Goal: Check status: Check status

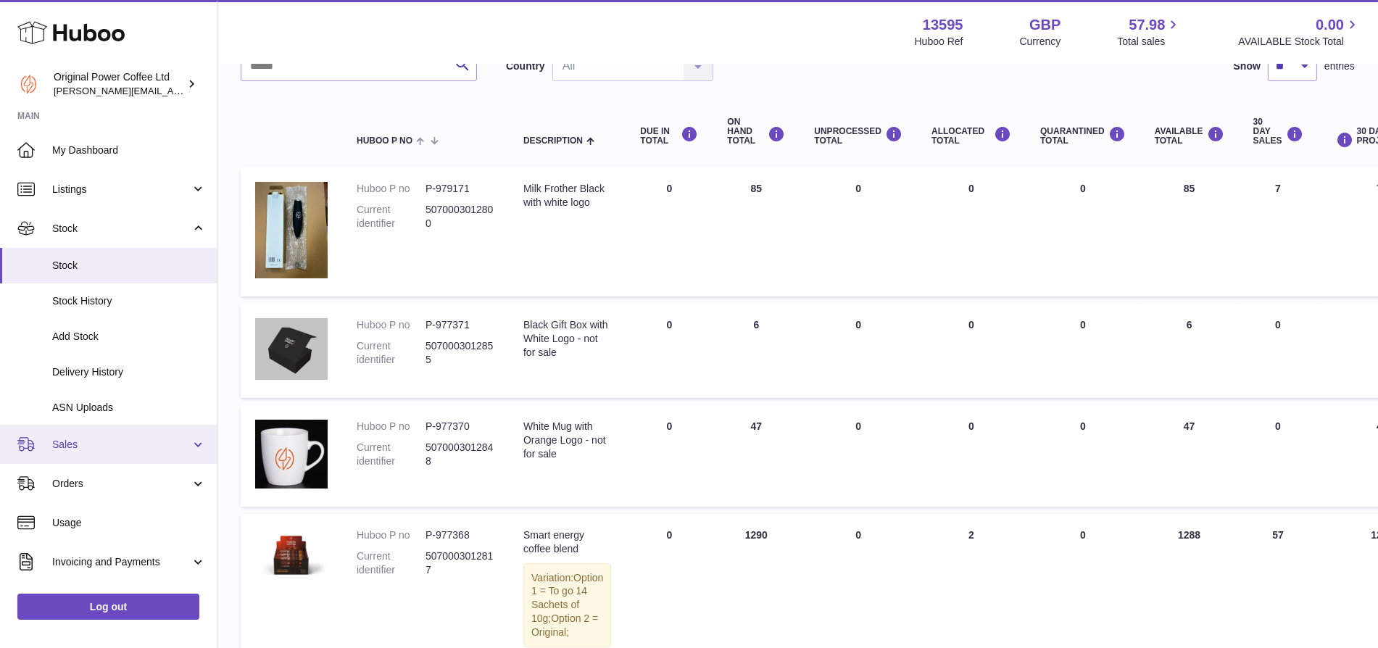
click at [54, 441] on span "Sales" at bounding box center [121, 445] width 138 height 14
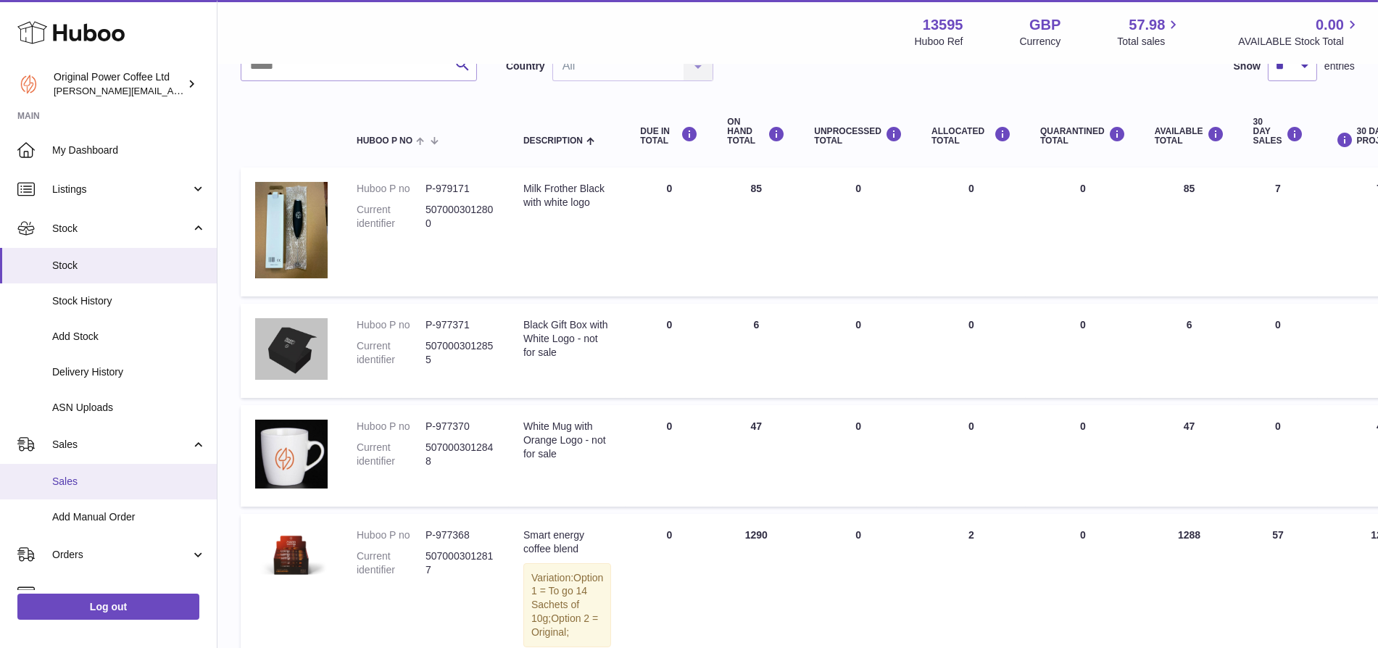
click at [83, 478] on span "Sales" at bounding box center [129, 482] width 154 height 14
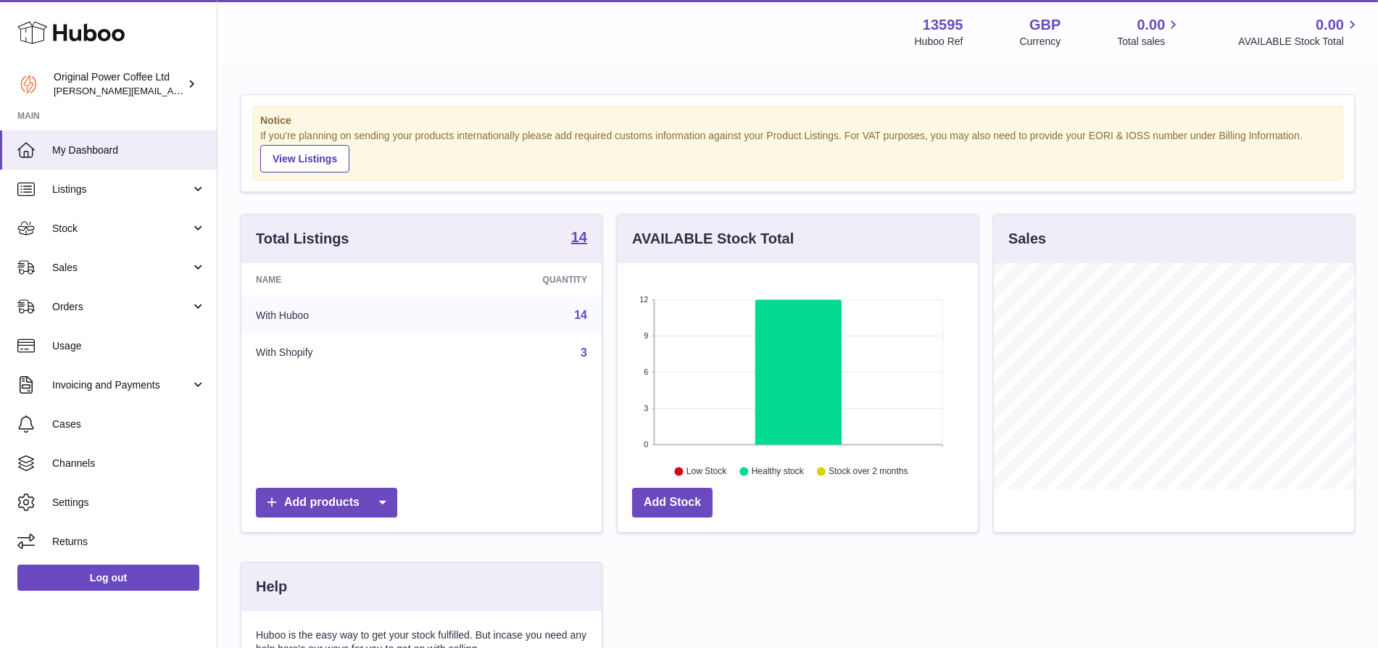
scroll to position [225, 361]
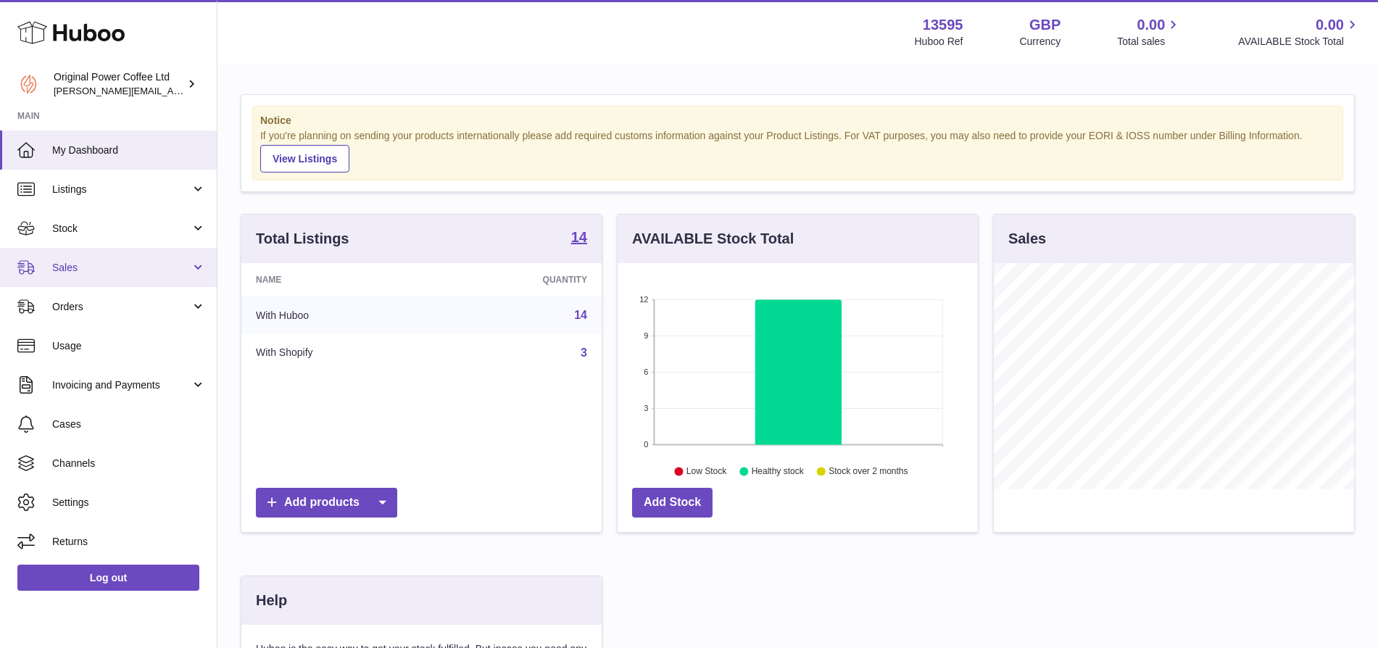
click at [81, 262] on span "Sales" at bounding box center [121, 268] width 138 height 14
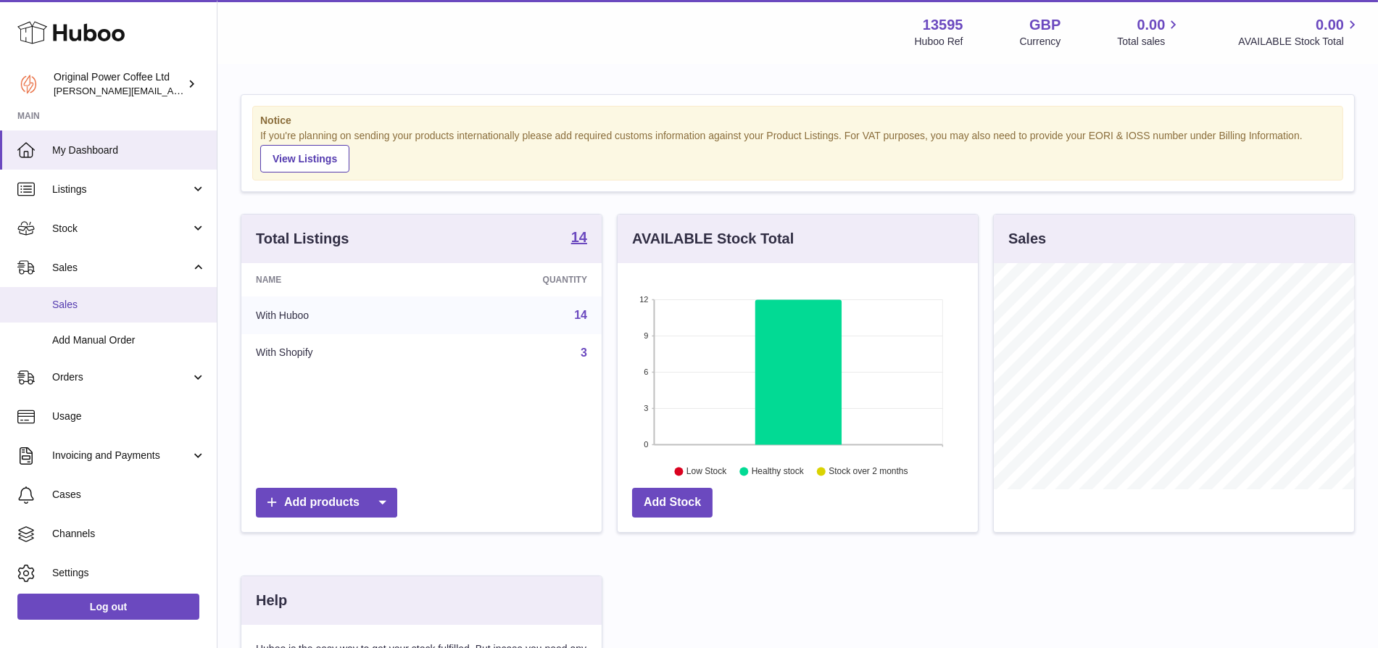
click at [88, 304] on span "Sales" at bounding box center [129, 305] width 154 height 14
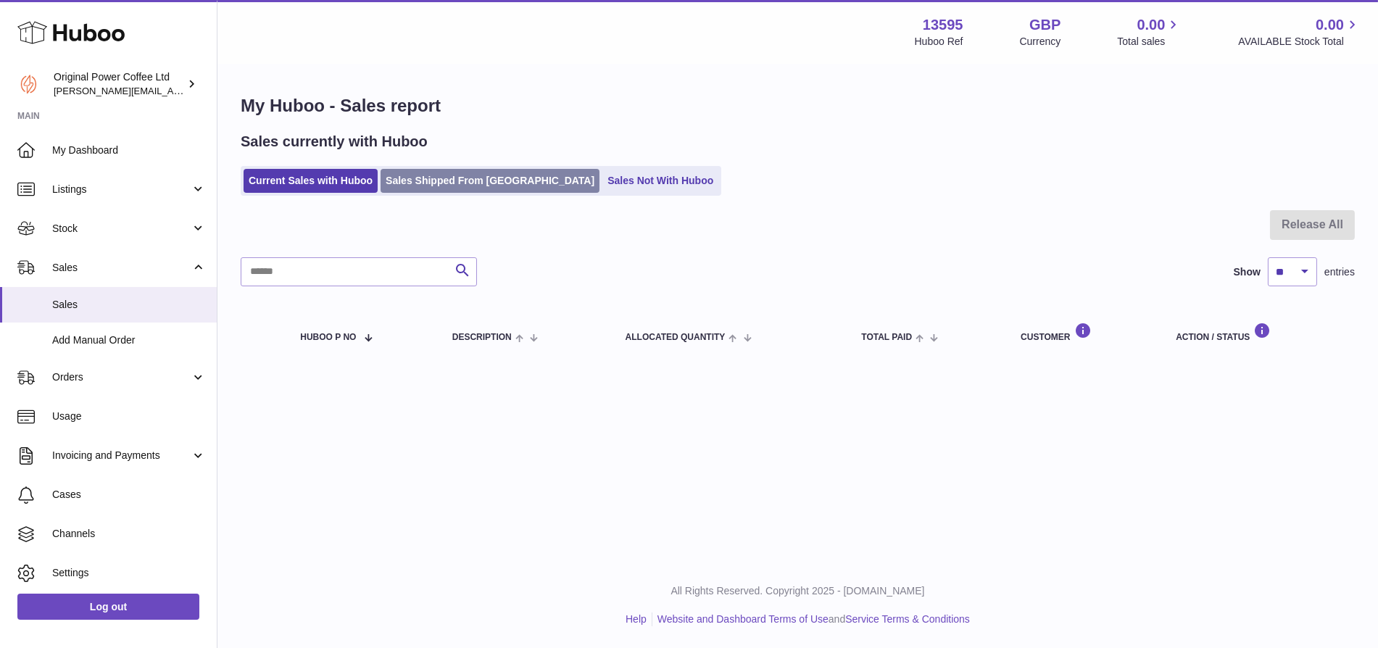
click at [434, 172] on link "Sales Shipped From [GEOGRAPHIC_DATA]" at bounding box center [490, 181] width 219 height 24
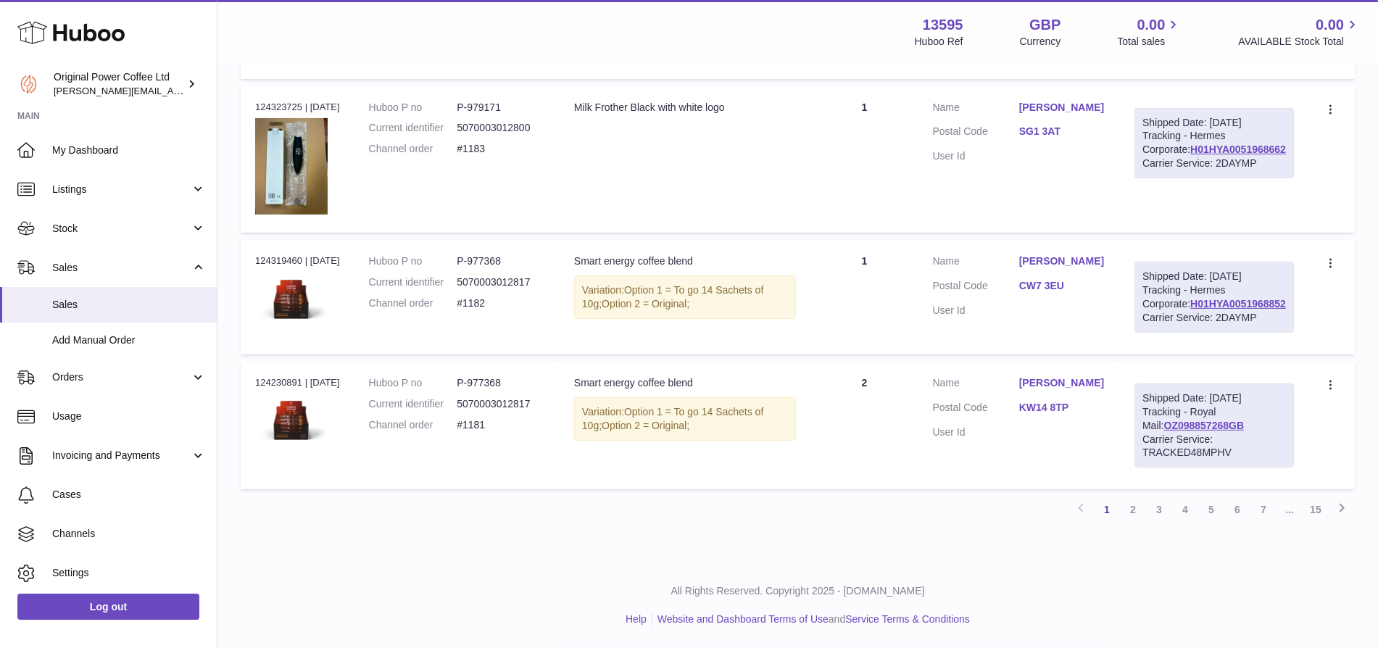
scroll to position [1466, 0]
click at [1131, 508] on link "2" at bounding box center [1133, 510] width 26 height 26
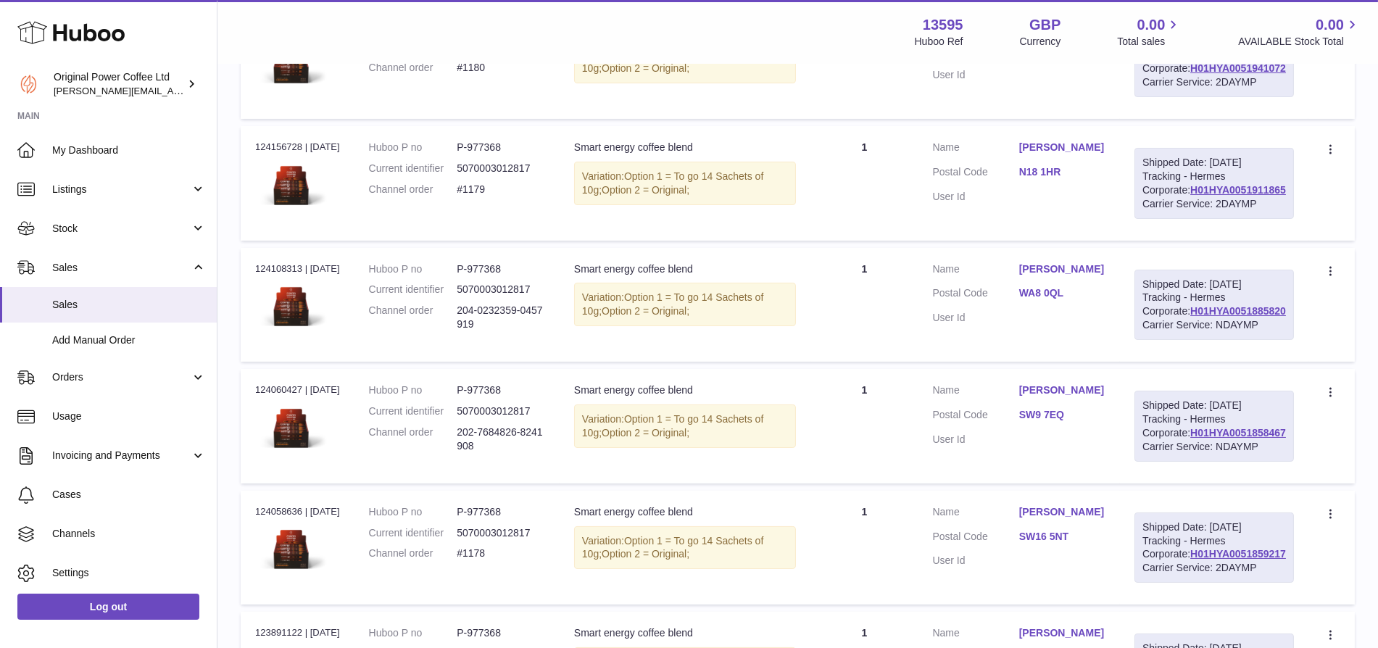
scroll to position [500, 0]
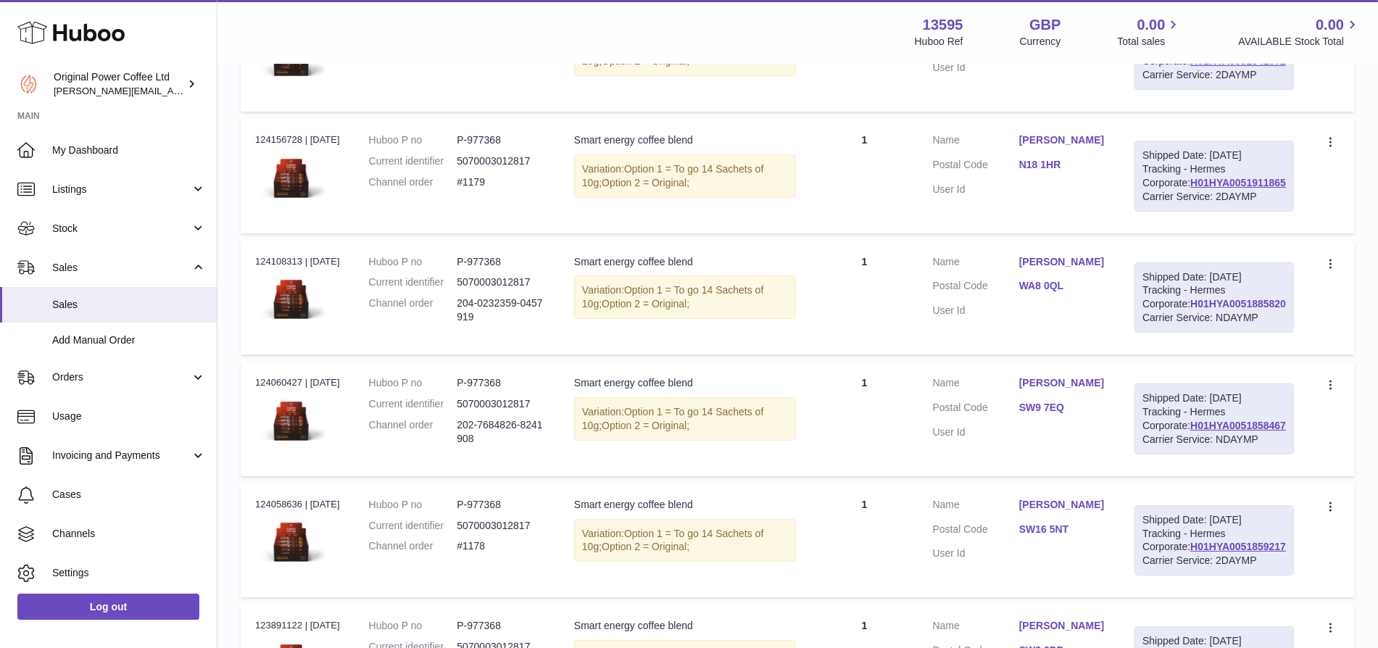
click at [1252, 310] on link "H01HYA0051885820" at bounding box center [1238, 304] width 96 height 12
